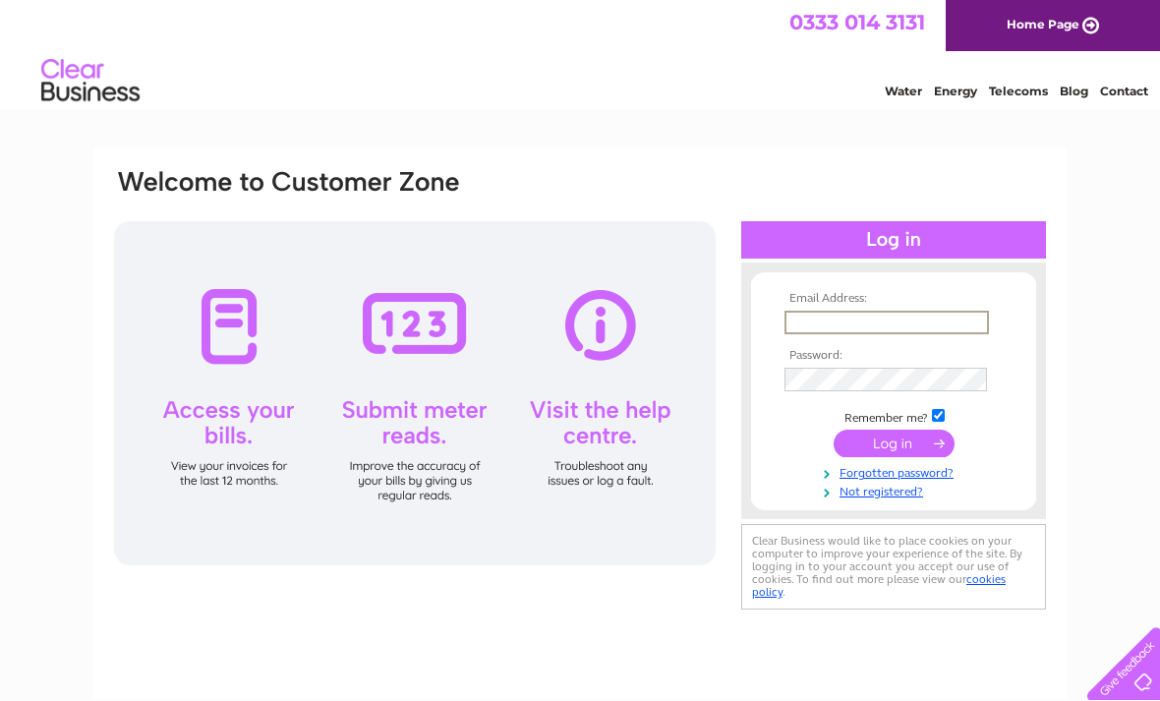
type input "[EMAIL_ADDRESS][DOMAIN_NAME]"
click at [894, 444] on input "submit" at bounding box center [894, 444] width 121 height 28
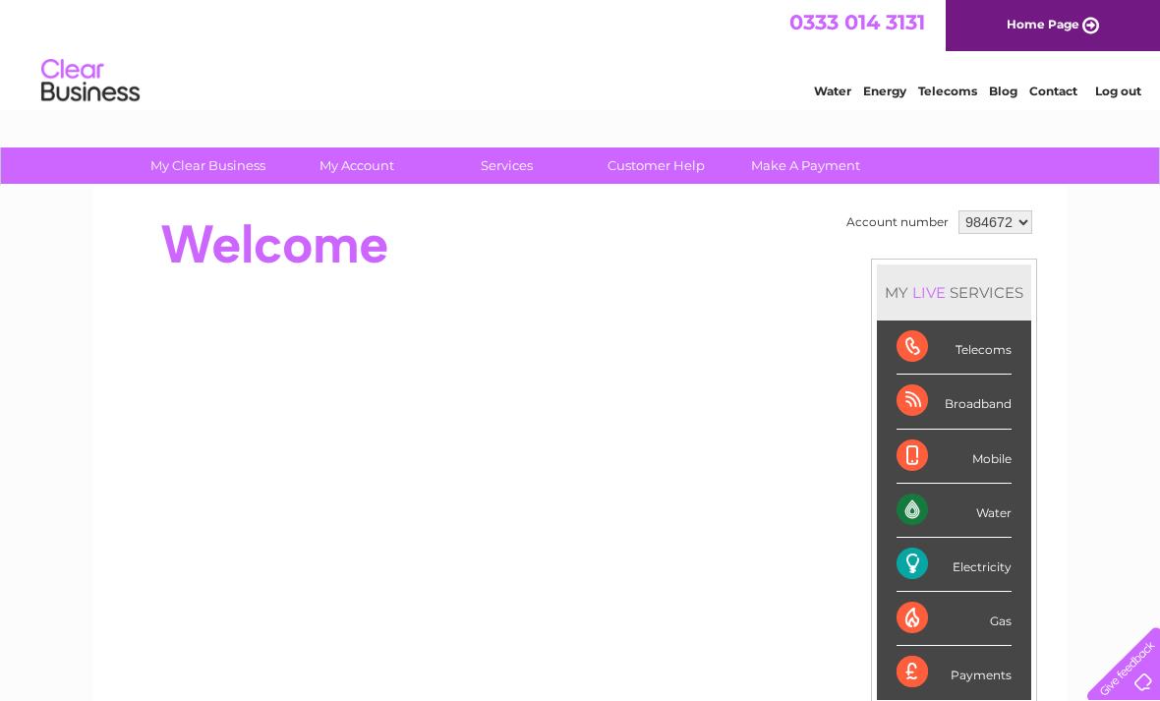
click at [974, 520] on div "Water" at bounding box center [954, 511] width 115 height 54
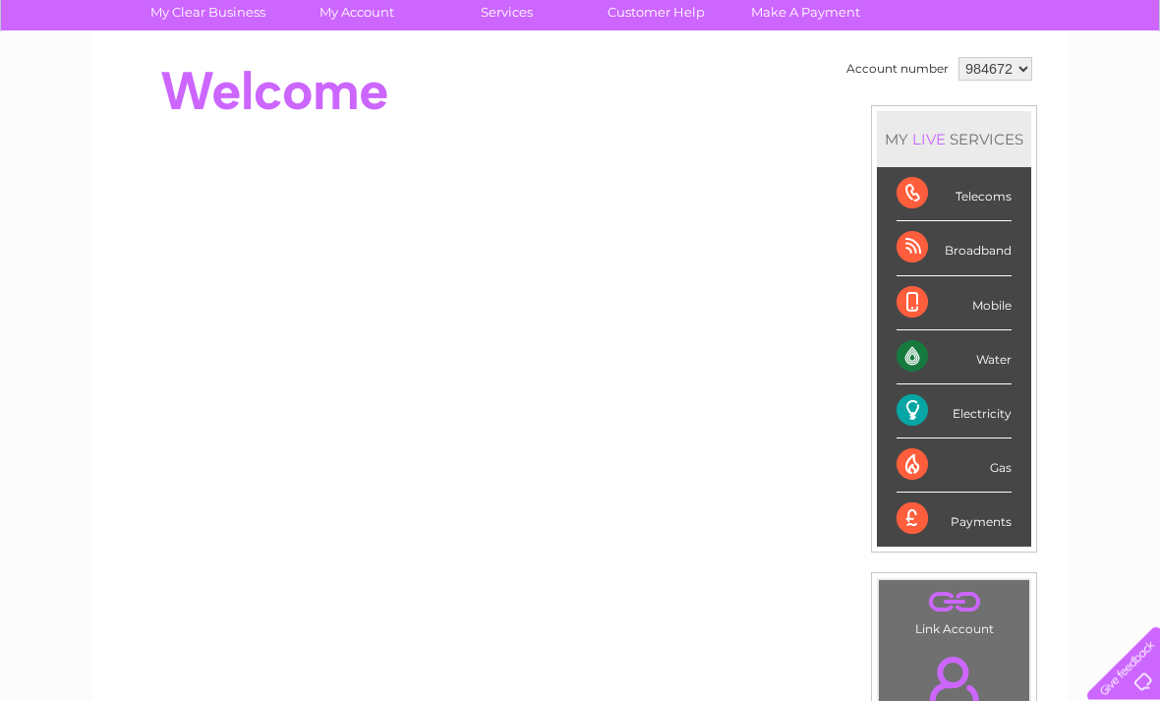
scroll to position [156, 0]
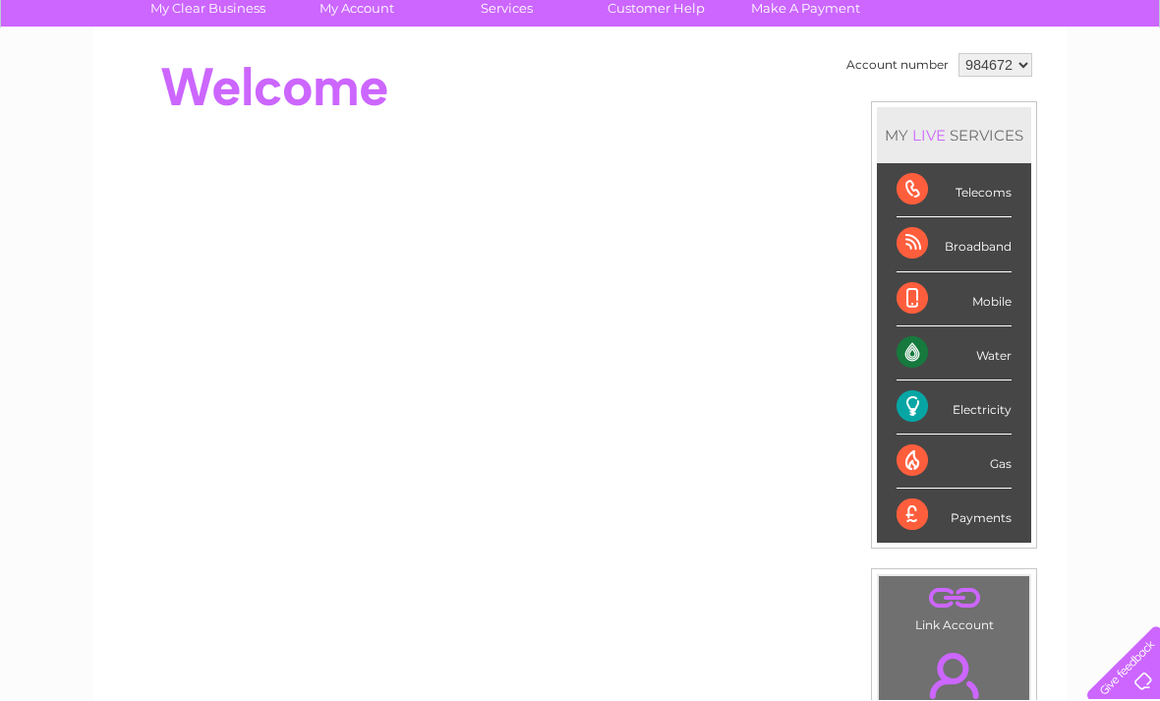
click at [932, 353] on div "Water" at bounding box center [954, 354] width 115 height 54
click at [1002, 357] on div "Water" at bounding box center [954, 354] width 115 height 54
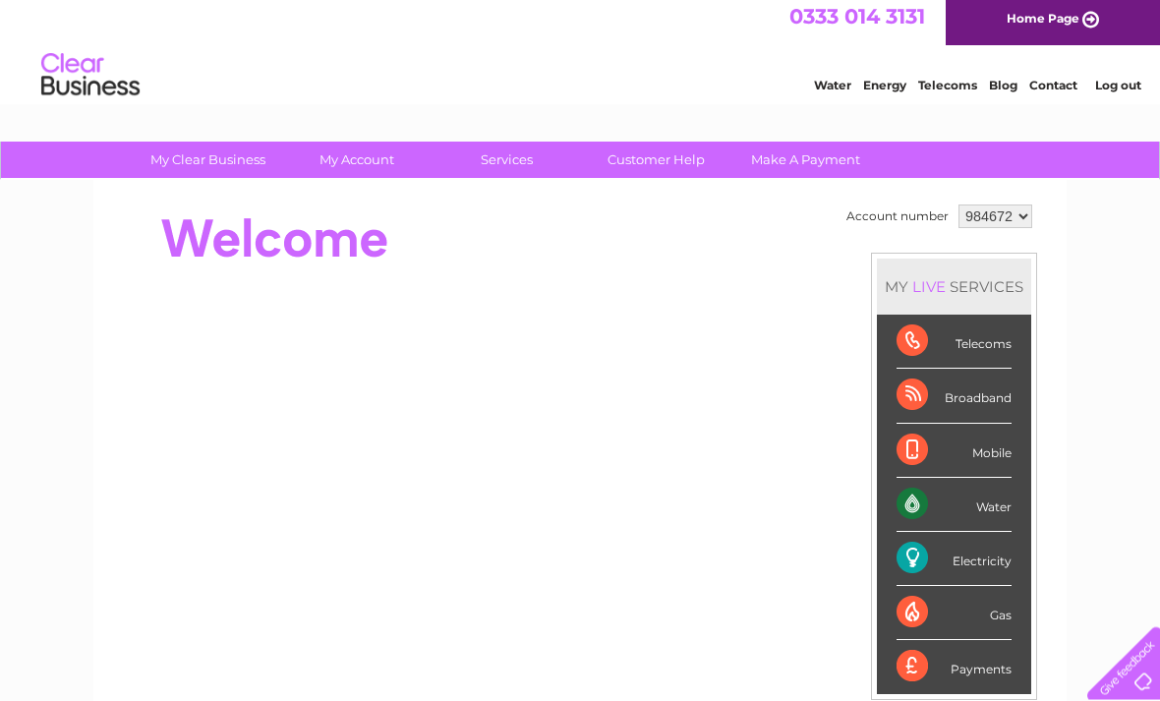
scroll to position [6, 0]
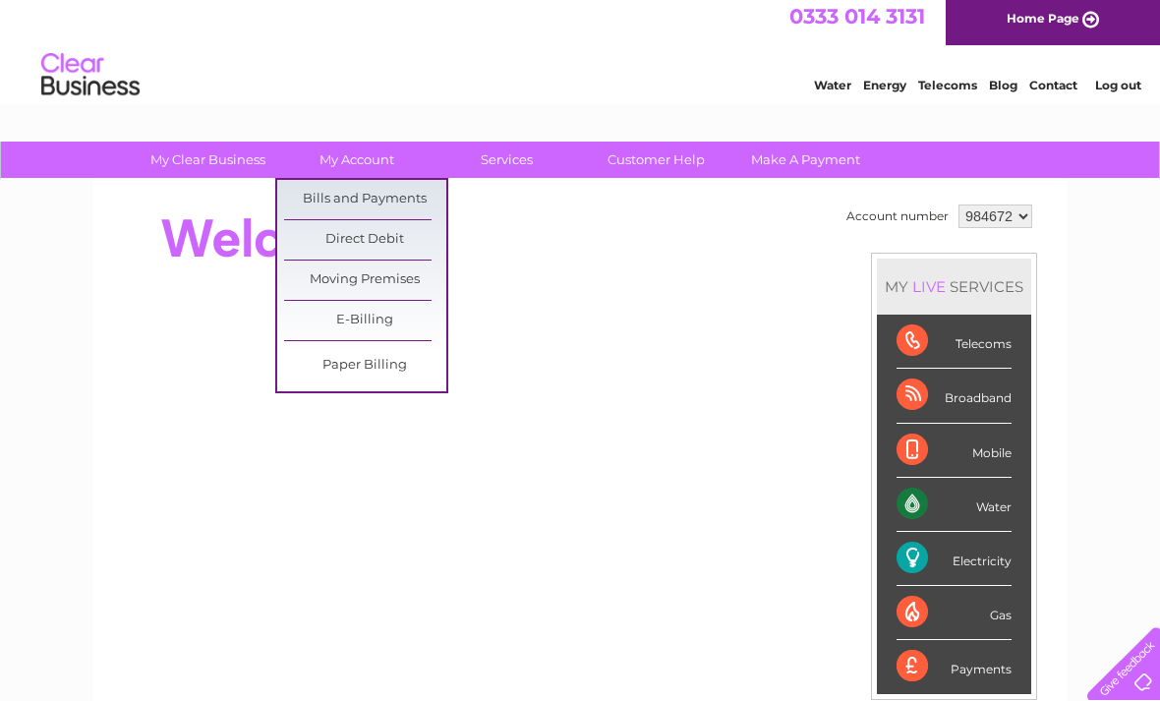
click at [383, 200] on link "Bills and Payments" at bounding box center [365, 199] width 162 height 39
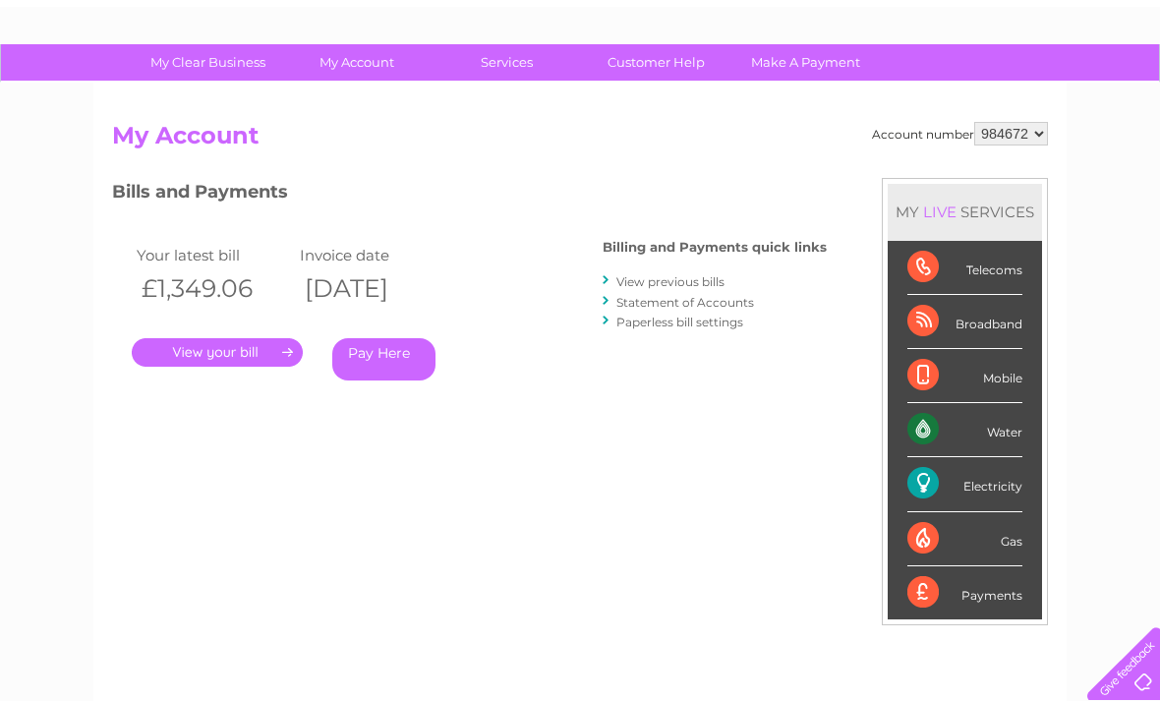
scroll to position [102, 0]
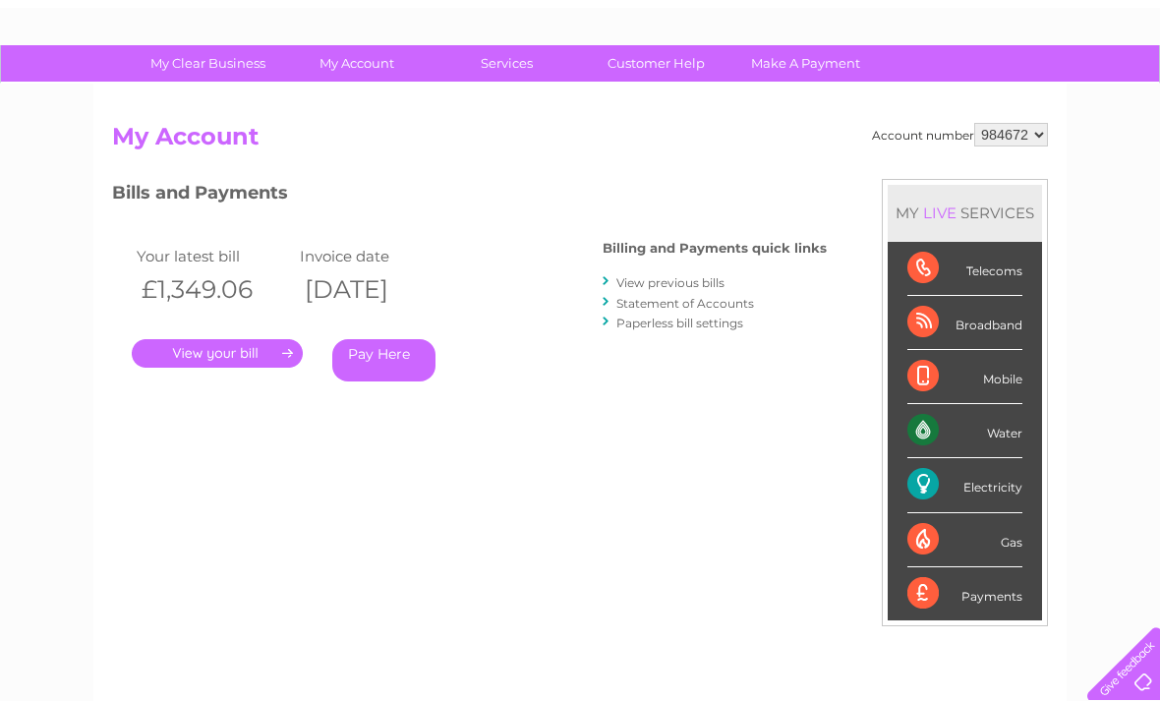
click at [712, 282] on link "View previous bills" at bounding box center [671, 282] width 108 height 15
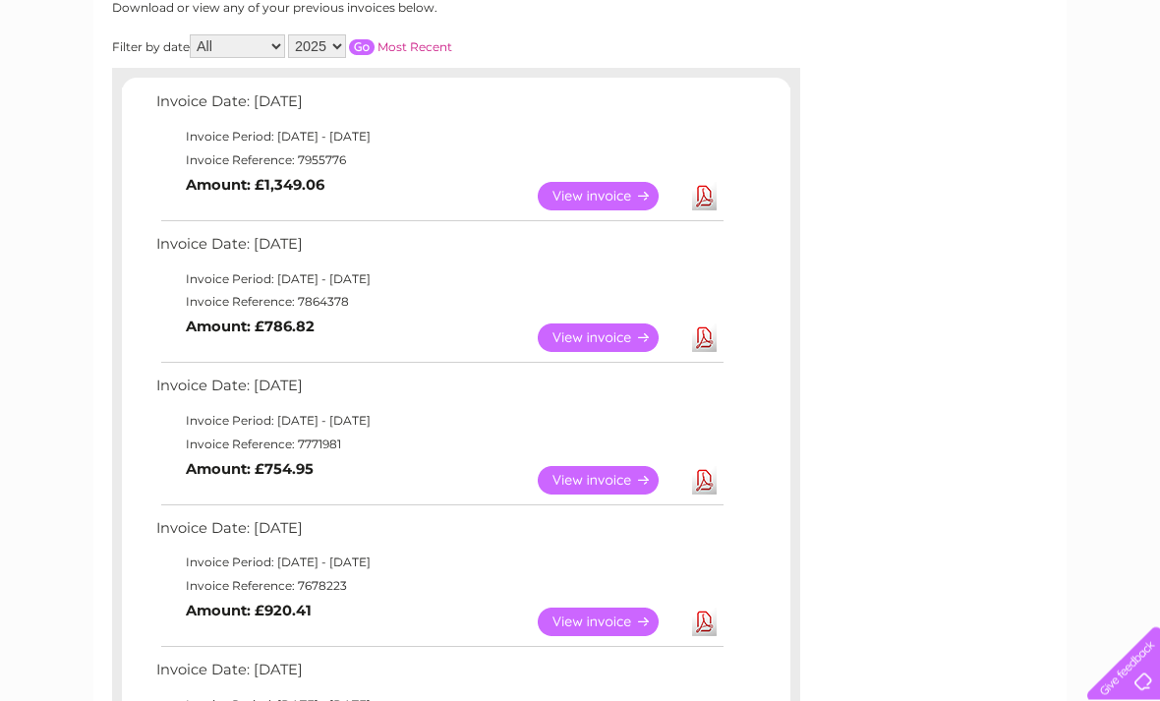
scroll to position [280, 0]
click at [627, 335] on link "View" at bounding box center [610, 338] width 145 height 29
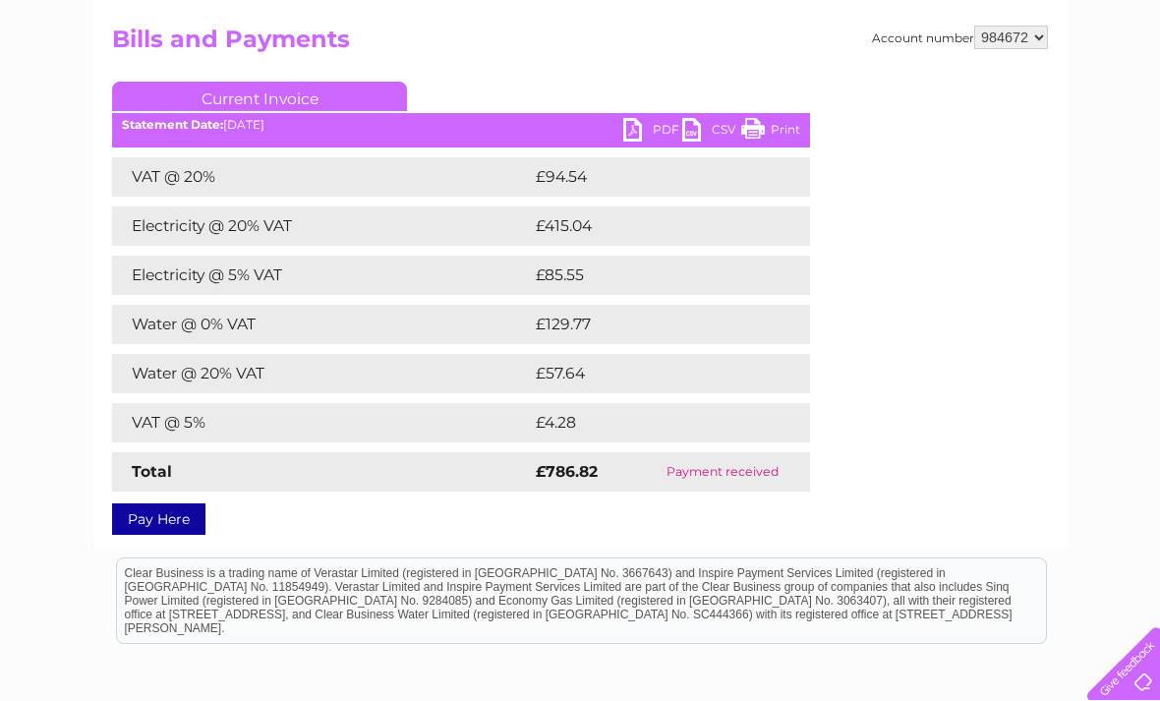
scroll to position [198, 0]
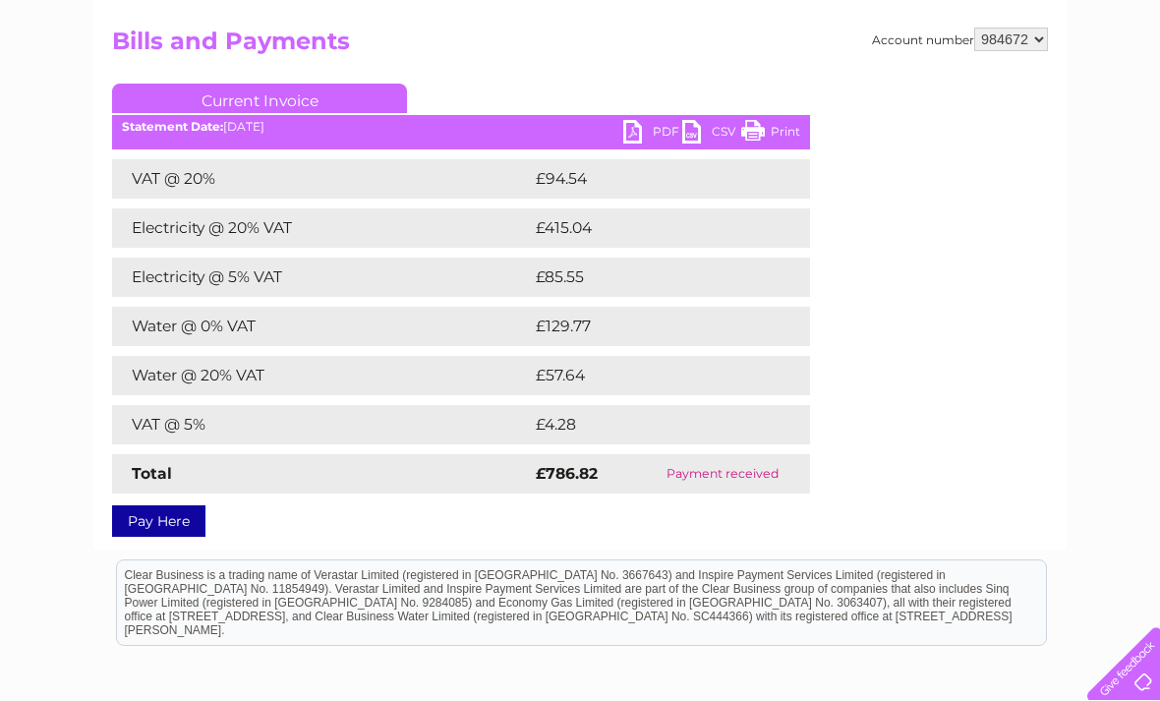
click at [658, 124] on link "PDF" at bounding box center [652, 134] width 59 height 29
